Goal: Check status: Check status

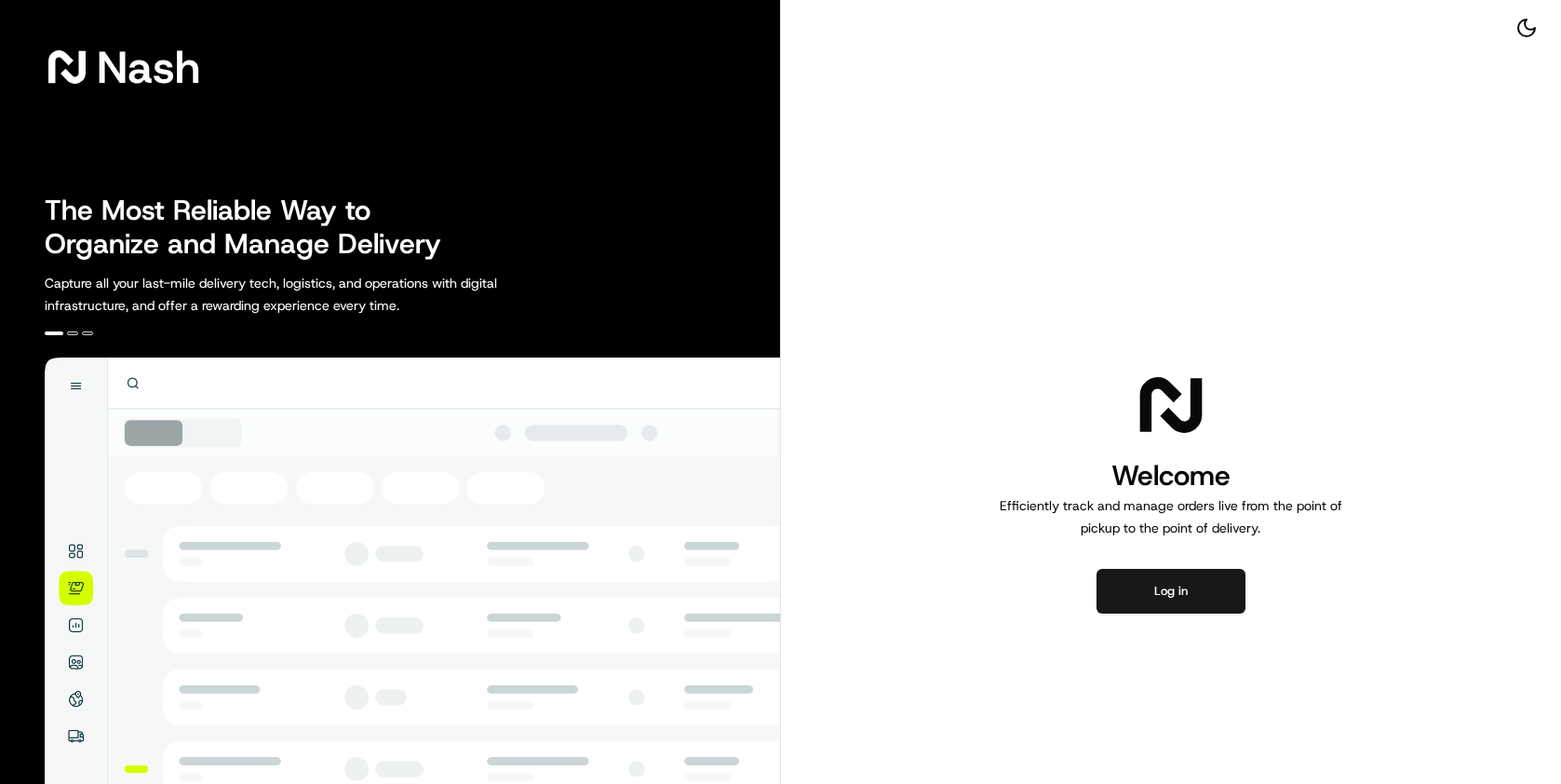
click at [1138, 619] on div "Welcome Efficiently track and manage orders live from the point of pickup to th…" at bounding box center [1172, 491] width 781 height 982
click at [1139, 606] on button "Log in" at bounding box center [1170, 591] width 149 height 45
